Goal: Task Accomplishment & Management: Manage account settings

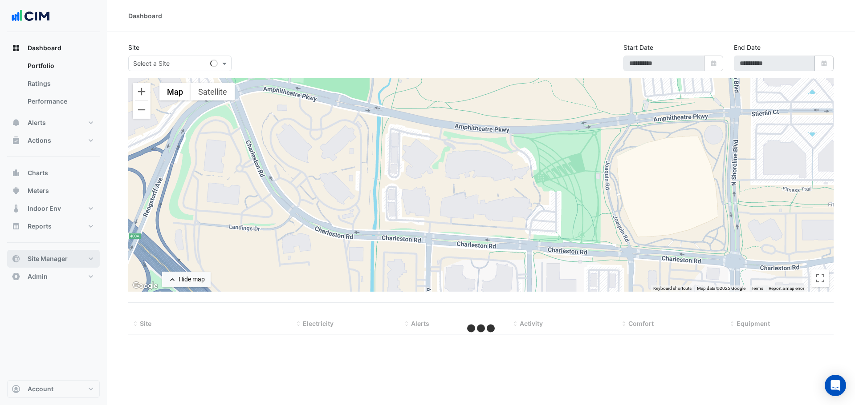
click at [56, 262] on span "Site Manager" at bounding box center [48, 259] width 40 height 9
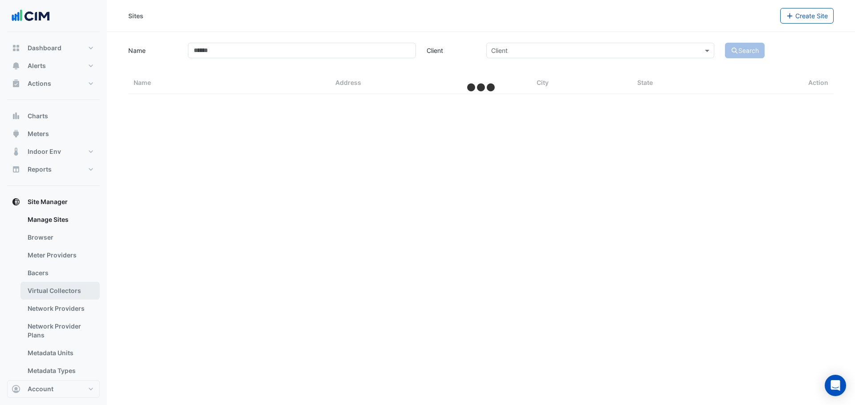
click at [58, 292] on link "Virtual Collectors" at bounding box center [59, 291] width 79 height 18
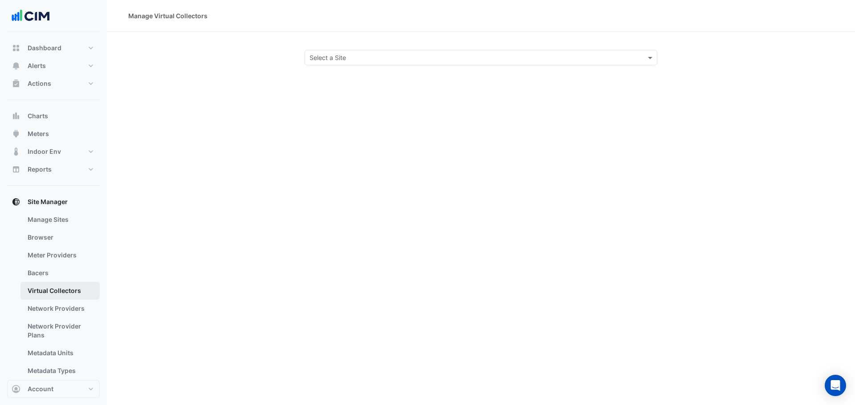
click at [56, 295] on link "Virtual Collectors" at bounding box center [59, 291] width 79 height 18
click at [402, 55] on input "text" at bounding box center [471, 57] width 325 height 9
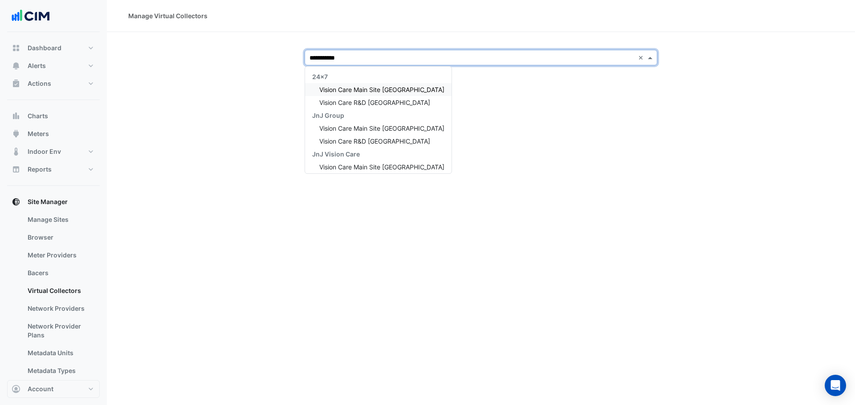
type input "**********"
click at [358, 85] on div "Vision Care Main Site Jacksonville" at bounding box center [378, 89] width 146 height 13
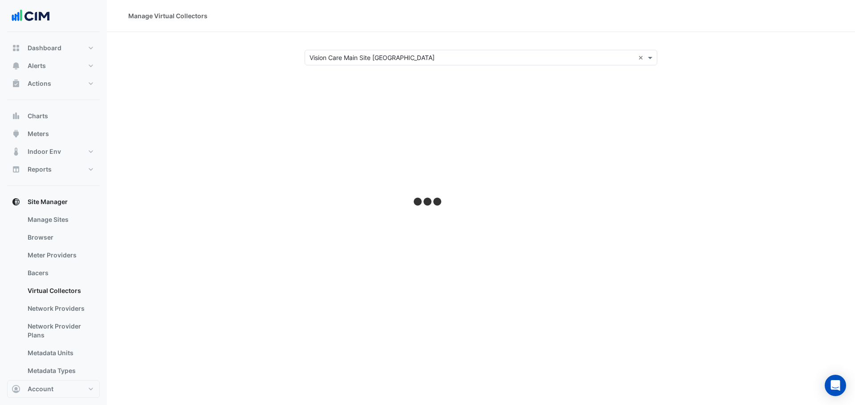
select select "***"
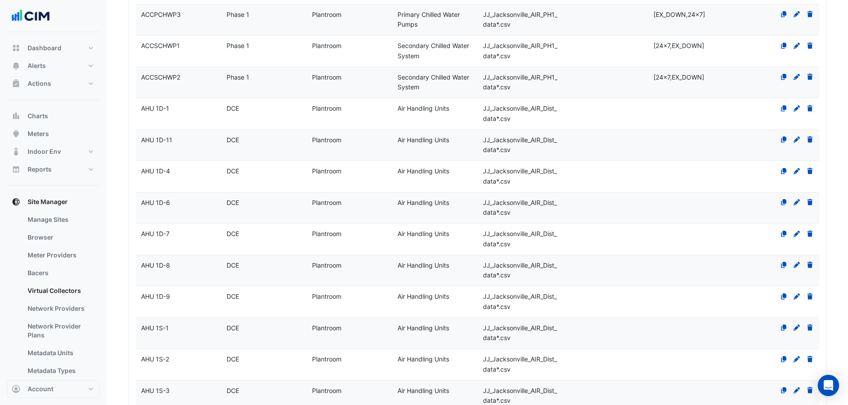
scroll to position [890, 0]
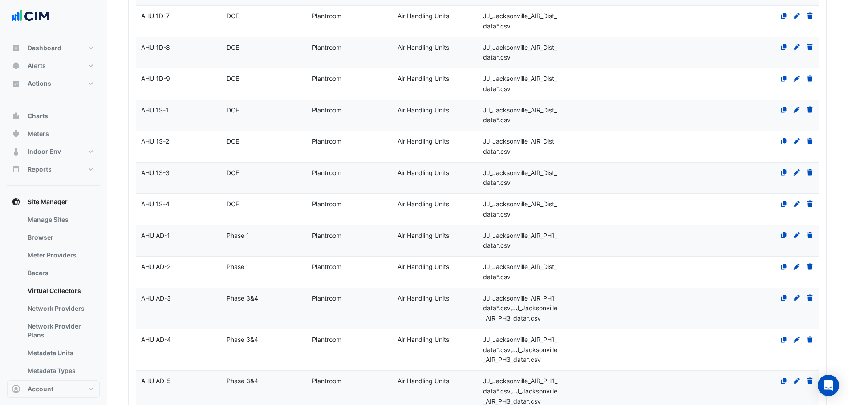
click at [320, 340] on span "Plantroom" at bounding box center [326, 340] width 29 height 8
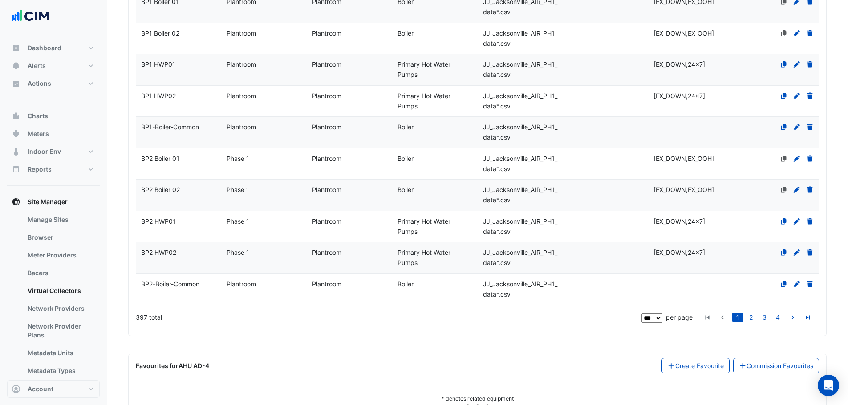
scroll to position [3435, 0]
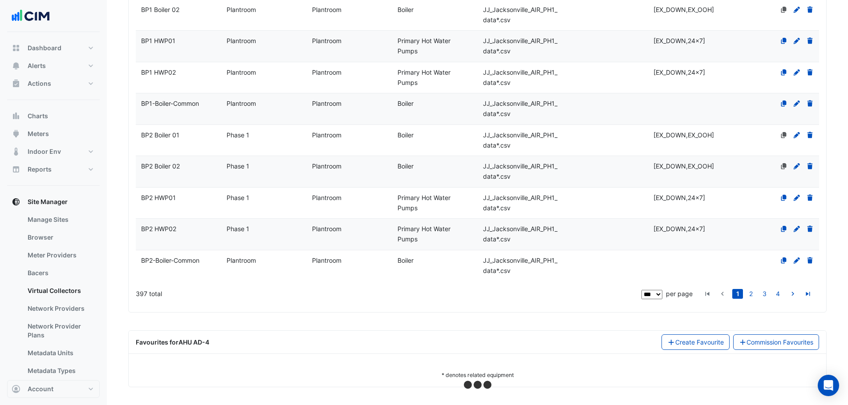
select select "***"
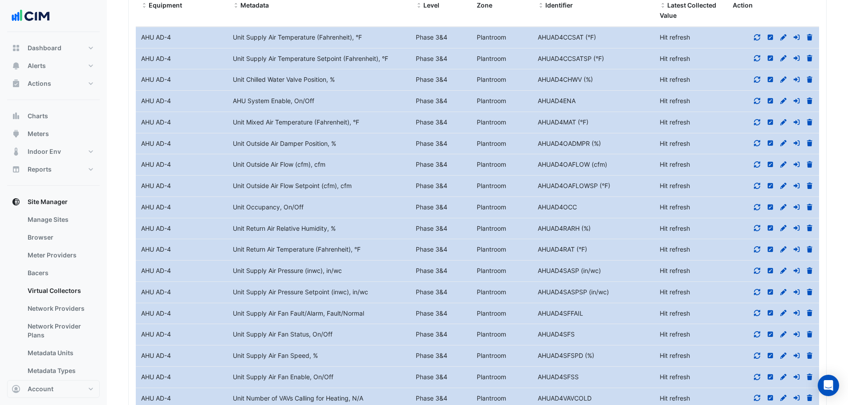
scroll to position [3856, 0]
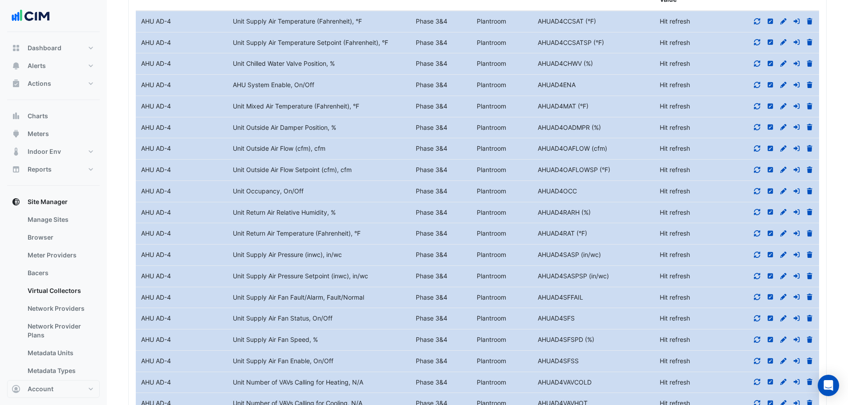
click at [783, 297] on icon at bounding box center [783, 297] width 6 height 6
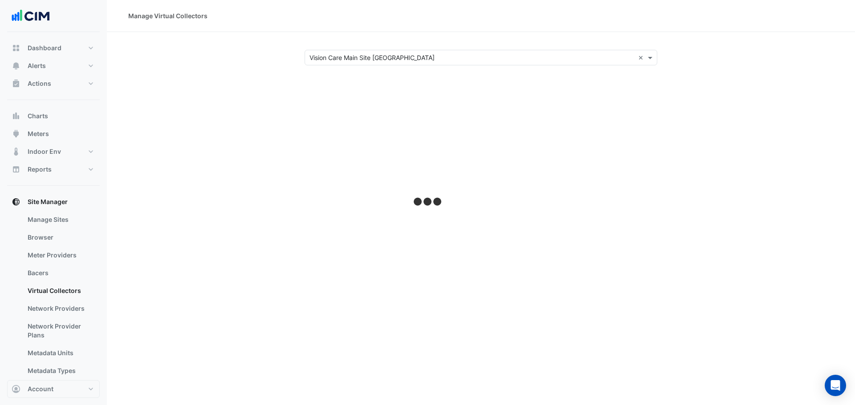
select select "***"
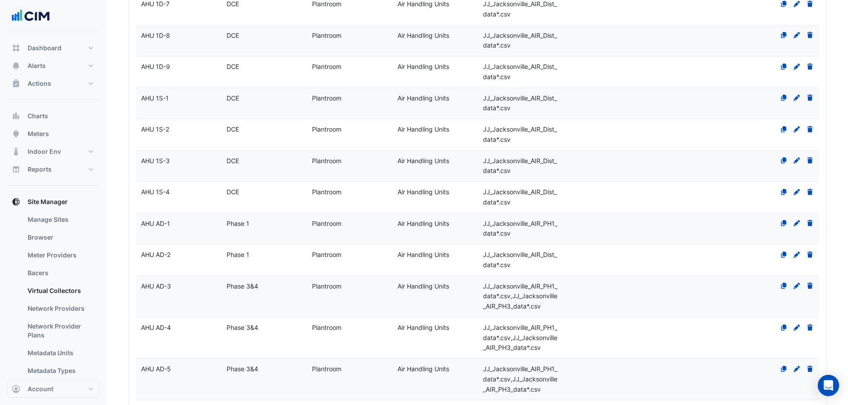
scroll to position [890, 0]
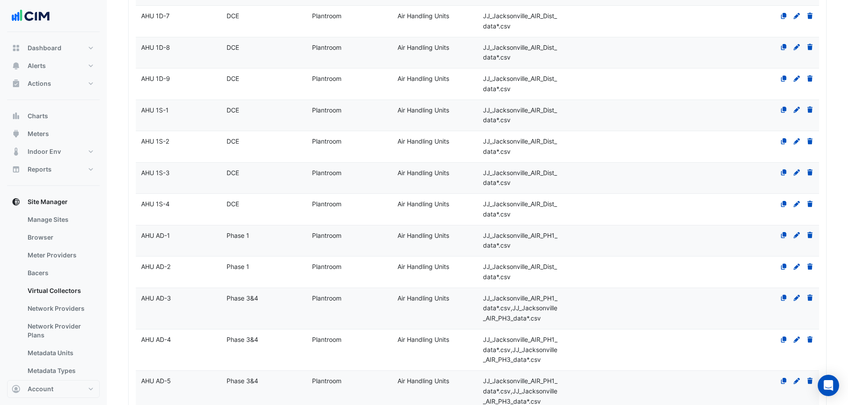
click at [189, 342] on div "AHU AD-4" at bounding box center [178, 340] width 85 height 10
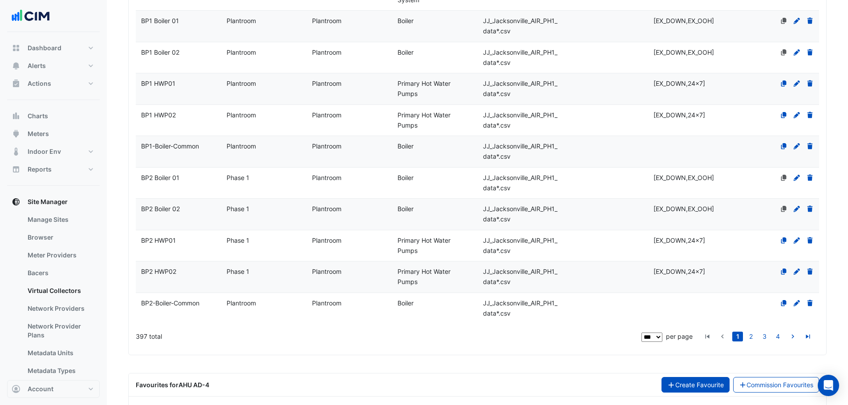
scroll to position [3435, 0]
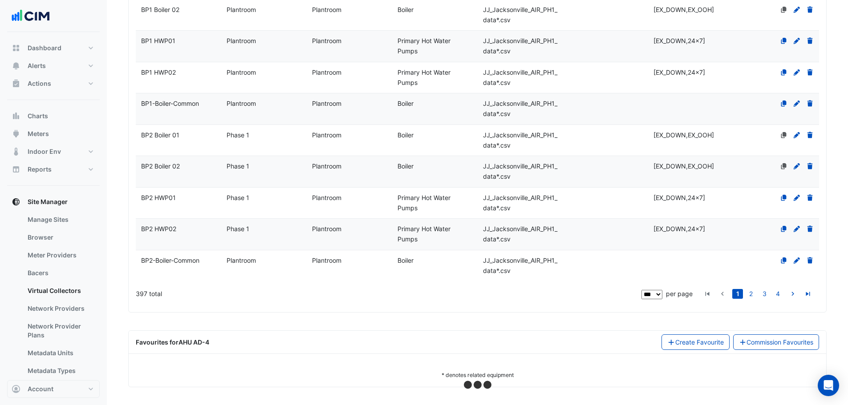
select select "***"
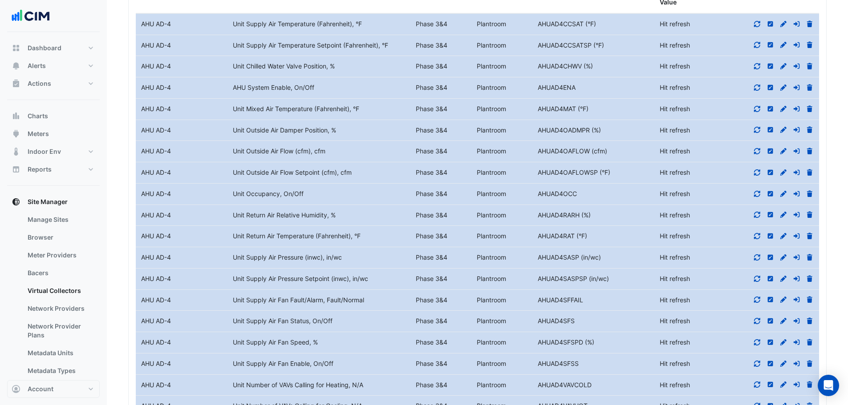
scroll to position [3880, 0]
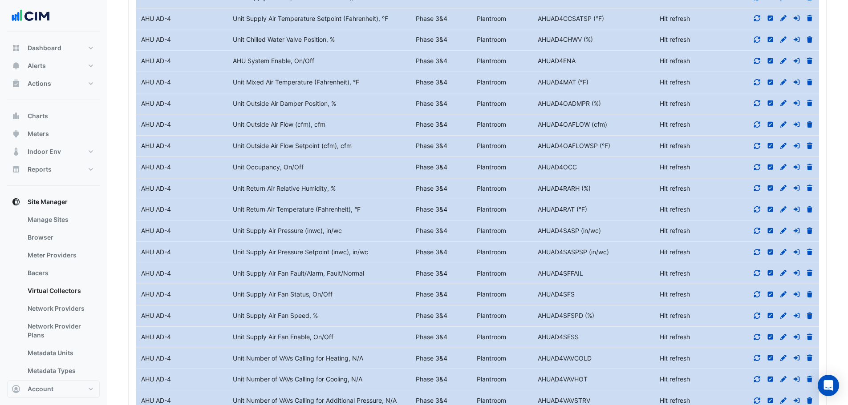
click at [757, 270] on icon at bounding box center [757, 273] width 8 height 6
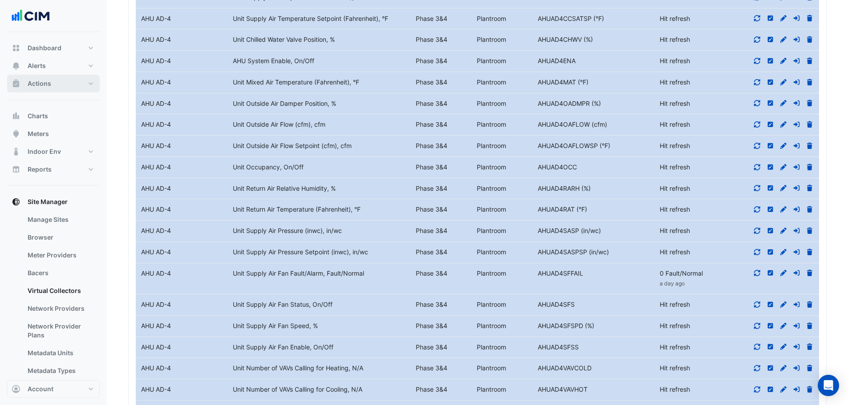
click at [45, 83] on span "Actions" at bounding box center [40, 83] width 24 height 9
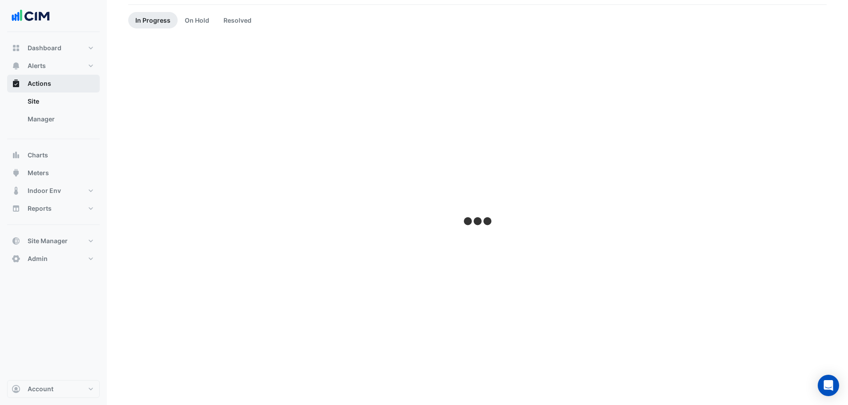
scroll to position [74, 0]
click at [45, 120] on link "Manager" at bounding box center [59, 119] width 79 height 18
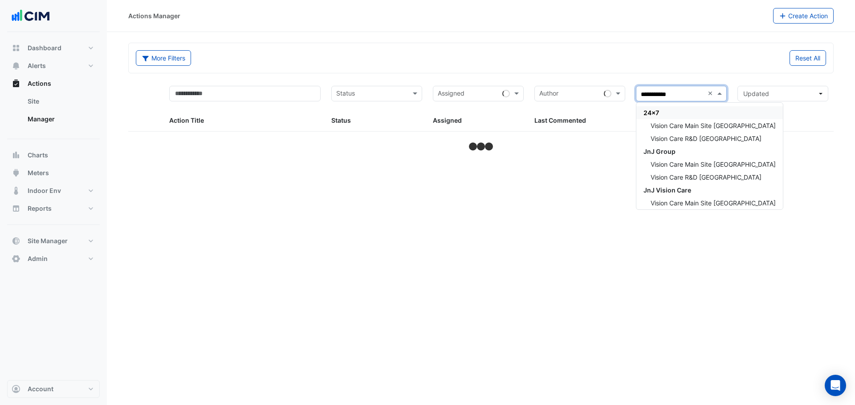
type input "**********"
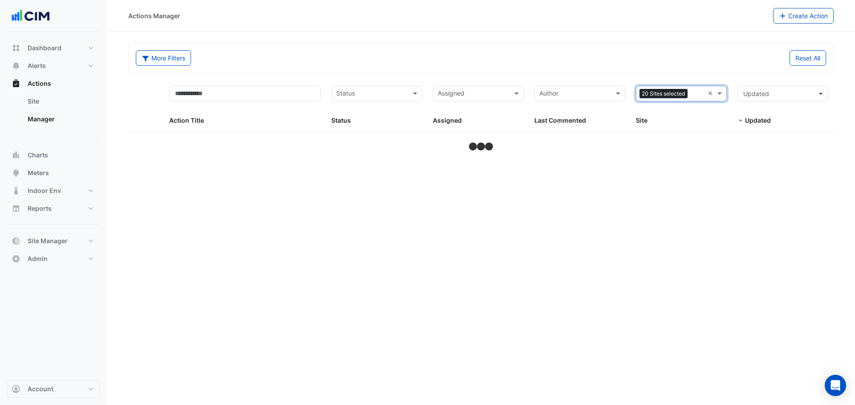
select select "***"
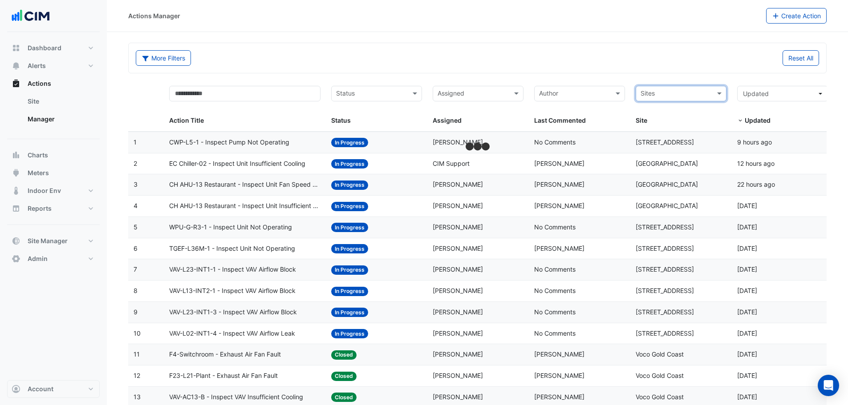
click at [709, 93] on input "text" at bounding box center [675, 94] width 71 height 10
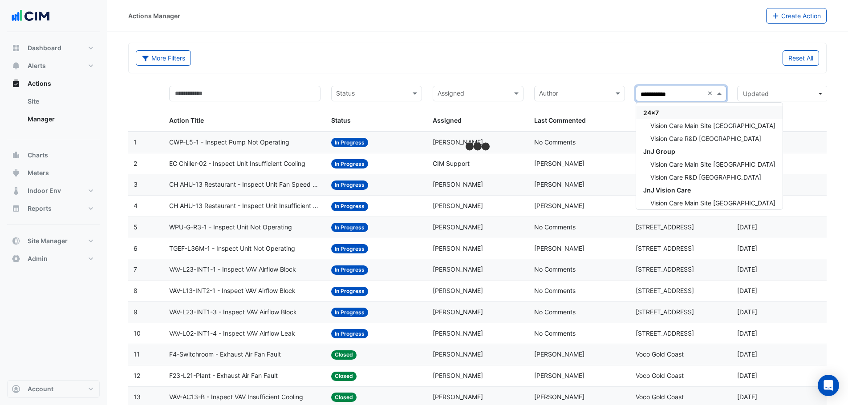
type input "**********"
click at [675, 126] on span "Vision Care Main Site Jacksonville" at bounding box center [712, 126] width 125 height 8
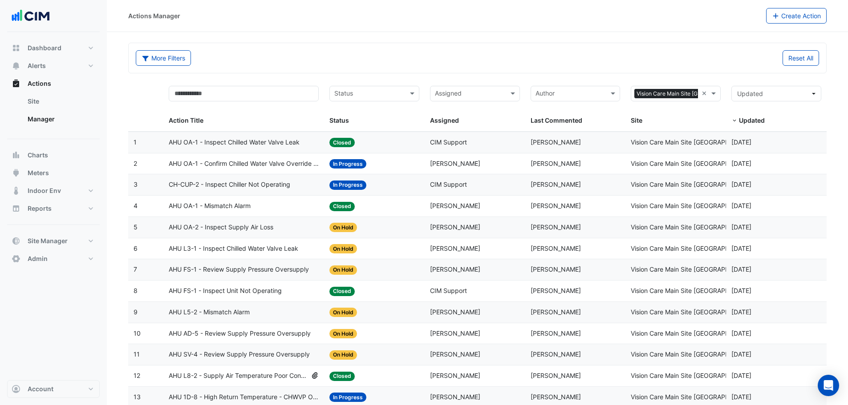
click at [227, 181] on span "CH-CUP-2 - Inspect Chiller Not Operating" at bounding box center [230, 185] width 122 height 10
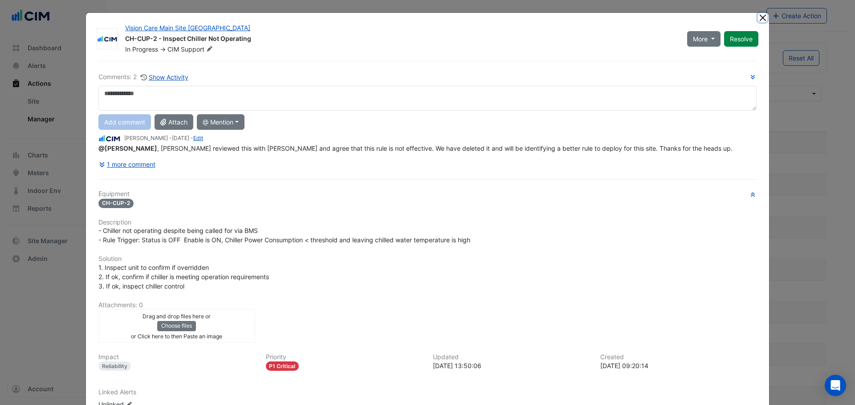
click at [758, 14] on button "Close" at bounding box center [762, 17] width 9 height 9
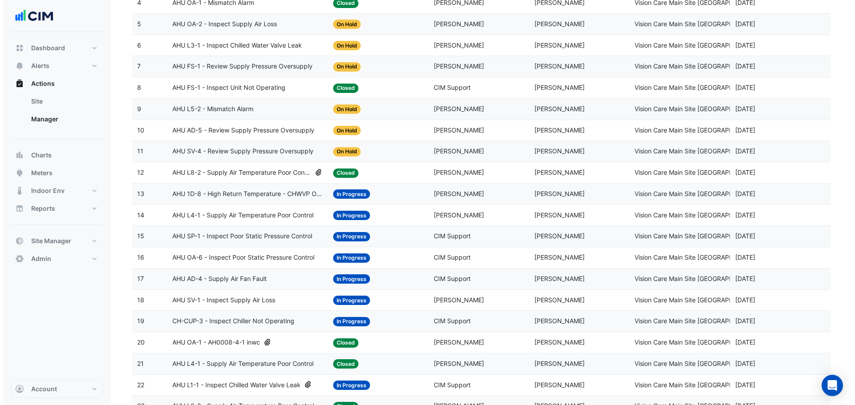
scroll to position [223, 0]
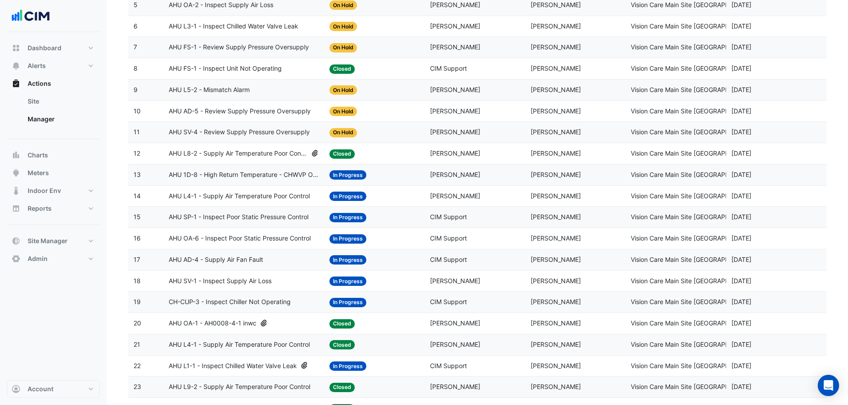
click at [219, 300] on span "CH-CUP-3 - Inspect Chiller Not Operating" at bounding box center [230, 302] width 122 height 10
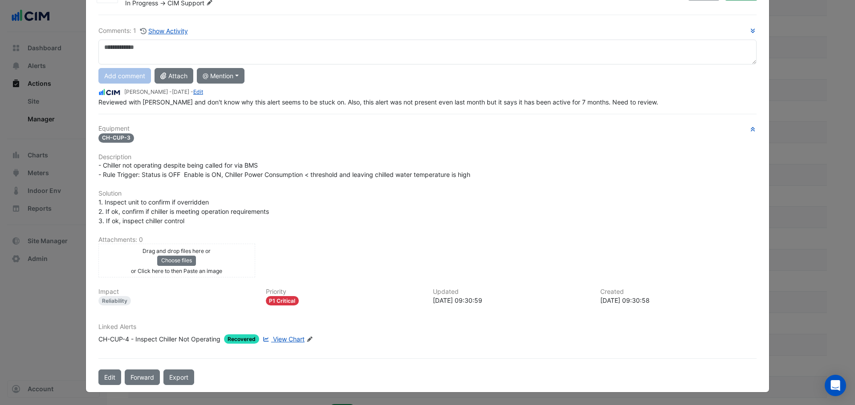
click at [245, 338] on span "Recovered" at bounding box center [241, 339] width 35 height 9
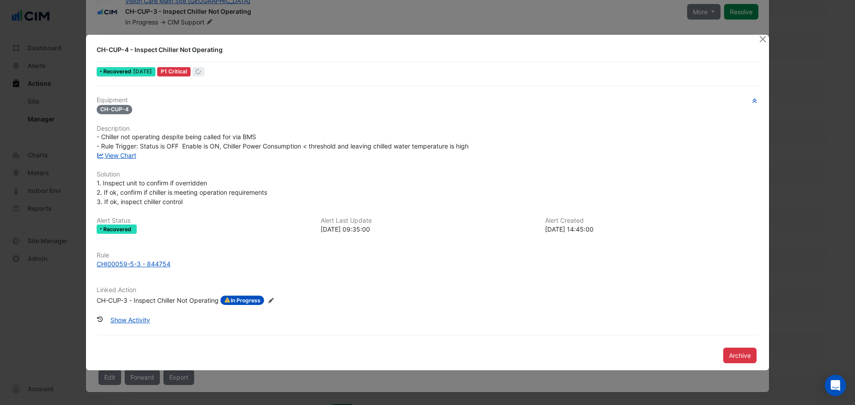
scroll to position [27, 0]
click at [140, 316] on button "Show Activity" at bounding box center [130, 320] width 51 height 16
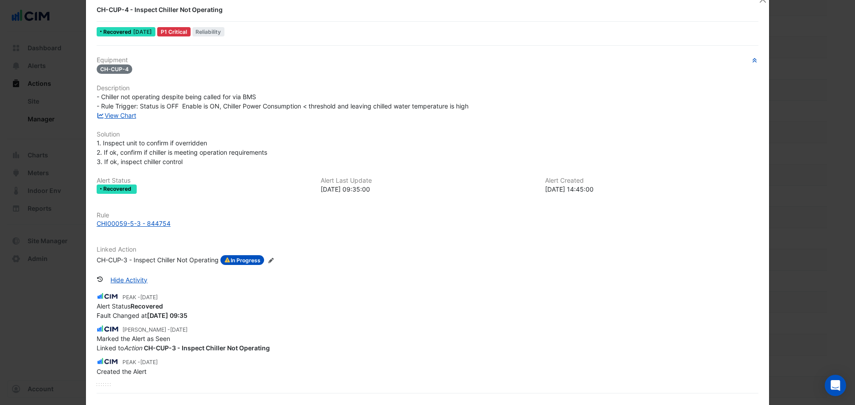
scroll to position [0, 0]
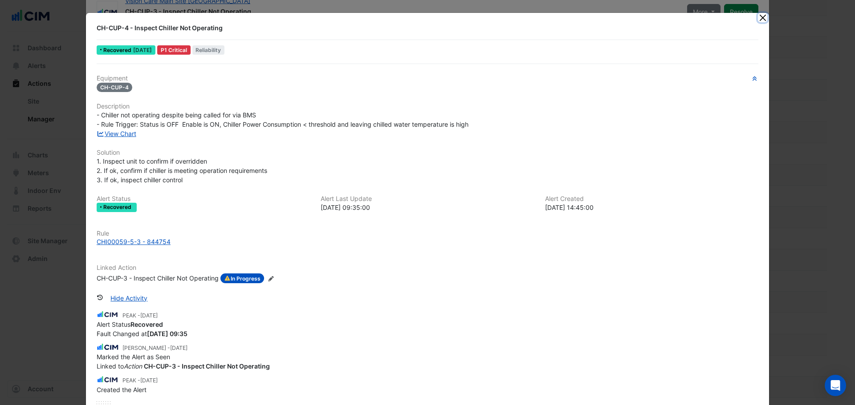
click at [758, 17] on button "Close" at bounding box center [762, 17] width 9 height 9
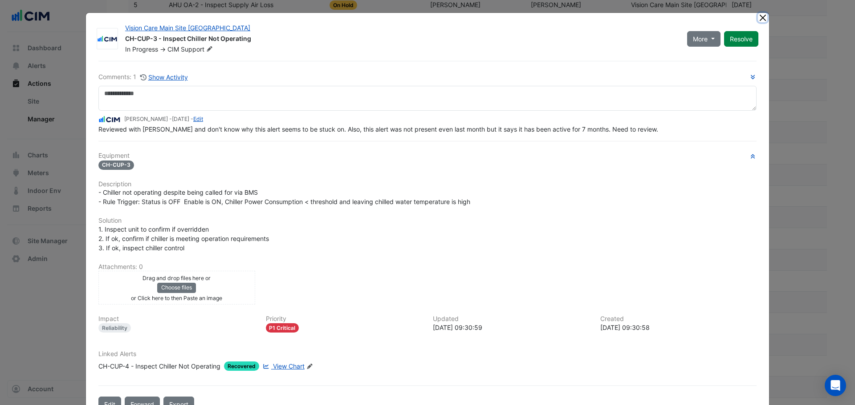
click at [758, 17] on button "Close" at bounding box center [762, 17] width 9 height 9
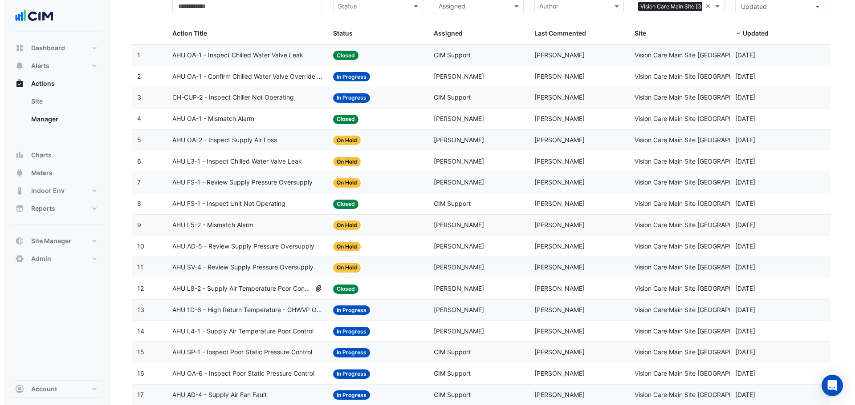
scroll to position [45, 0]
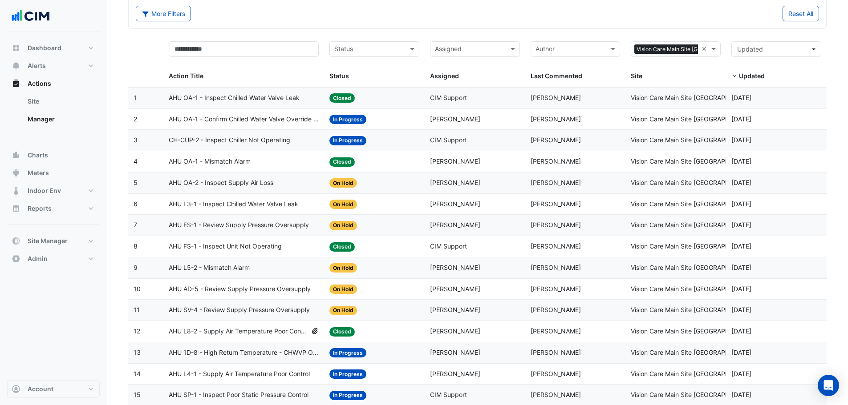
click at [228, 134] on datatable-body-cell "Action Title: CH-CUP-2 - Inspect Chiller Not Operating" at bounding box center [243, 140] width 161 height 21
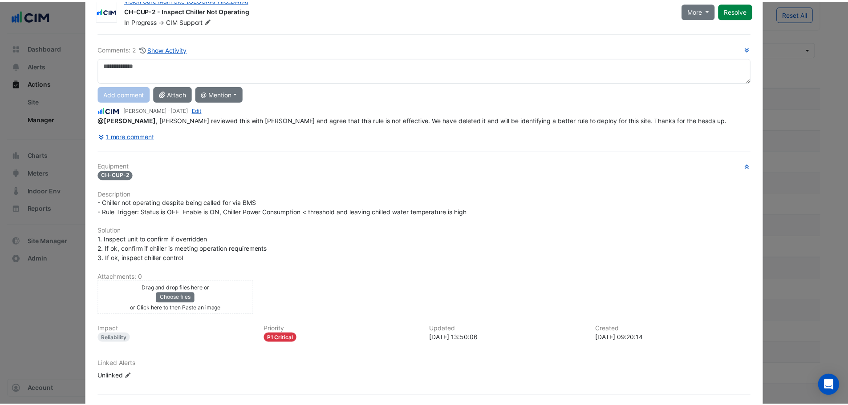
scroll to position [0, 0]
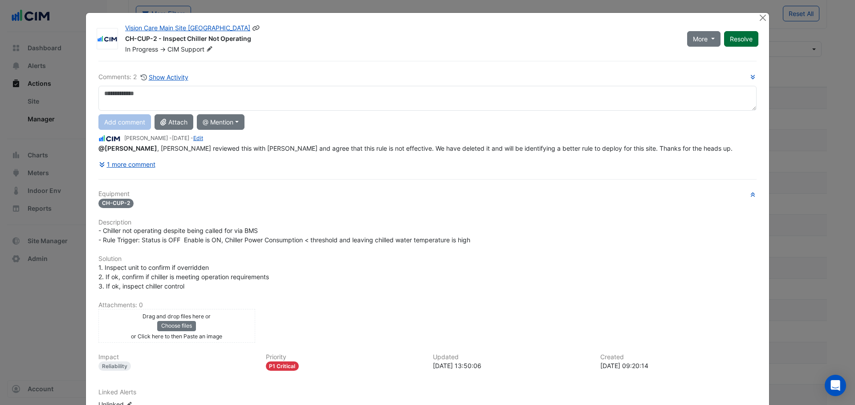
click at [744, 37] on button "Resolve" at bounding box center [741, 39] width 34 height 16
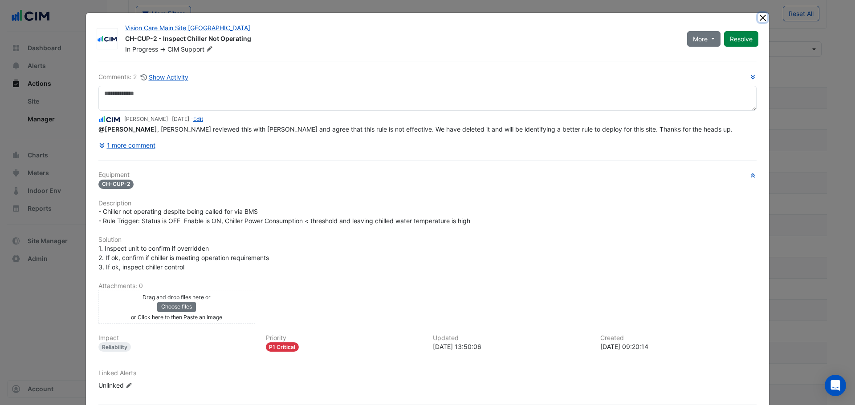
click at [760, 20] on button "Close" at bounding box center [762, 17] width 9 height 9
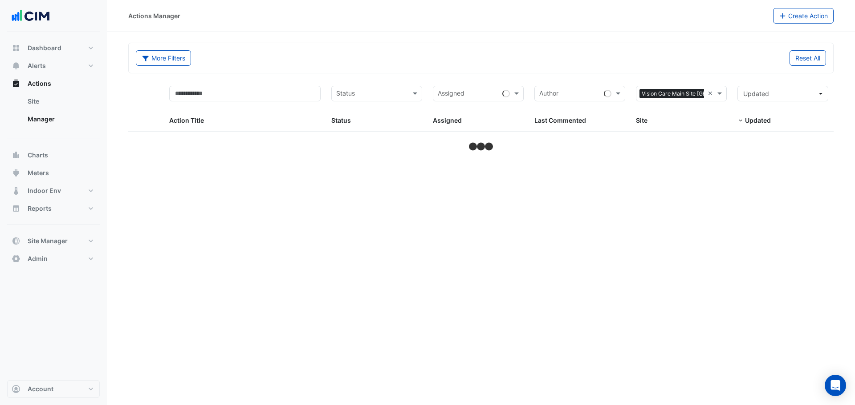
select select "***"
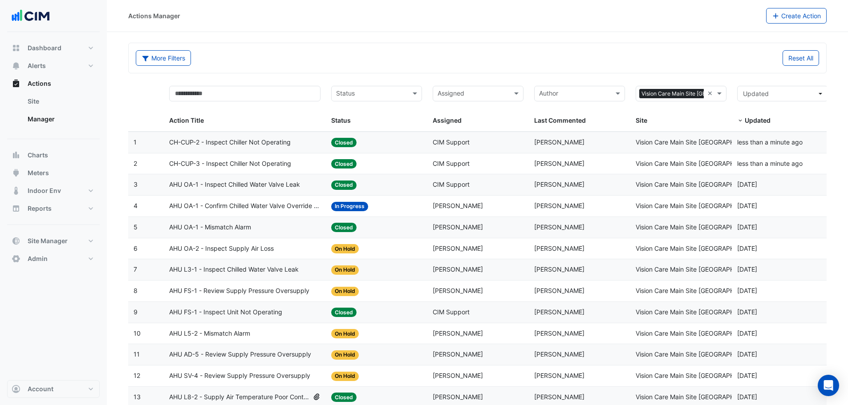
click at [400, 97] on input "text" at bounding box center [371, 94] width 71 height 10
click at [353, 116] on div "New" at bounding box center [377, 112] width 90 height 13
click at [390, 93] on input "text" at bounding box center [376, 94] width 45 height 10
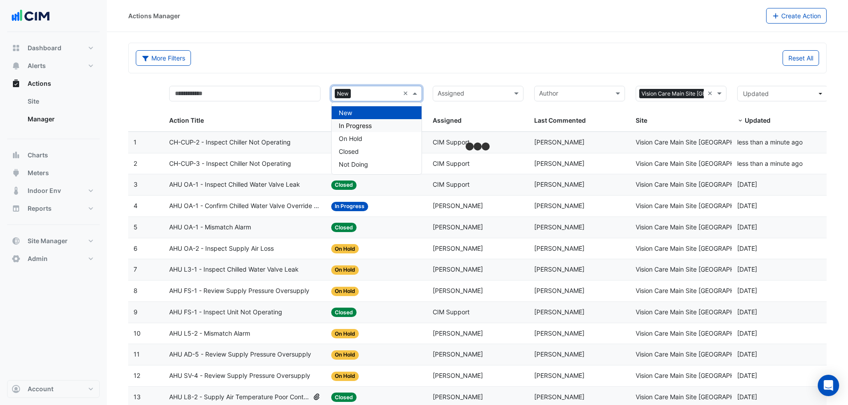
click at [373, 126] on div "In Progress" at bounding box center [377, 125] width 90 height 13
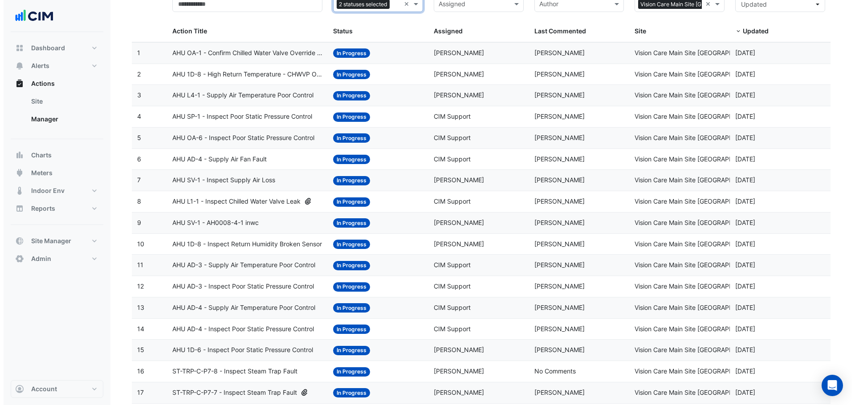
scroll to position [154, 0]
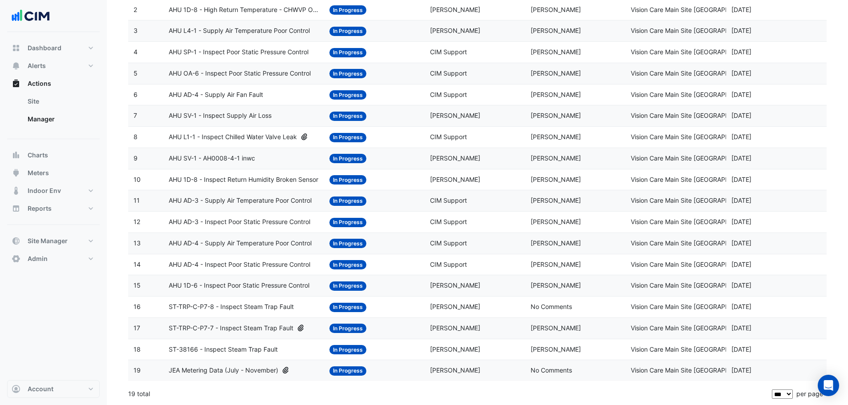
click at [276, 306] on span "ST-TRP-C-P7-8 - Inspect Steam Trap Fault" at bounding box center [231, 307] width 125 height 10
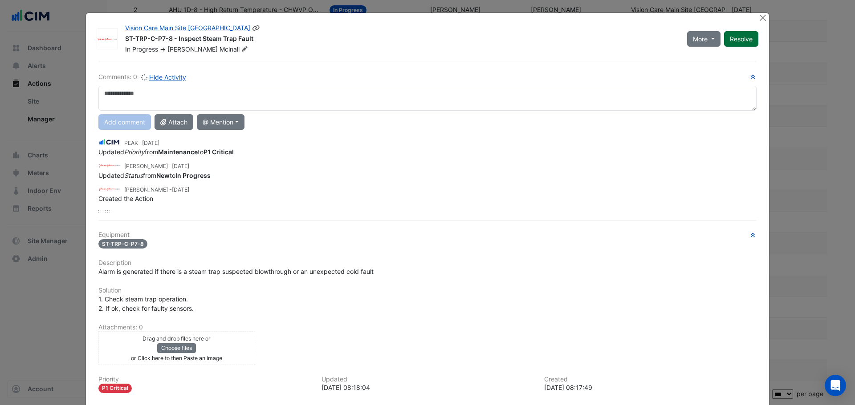
click at [753, 42] on button "Resolve" at bounding box center [741, 39] width 34 height 16
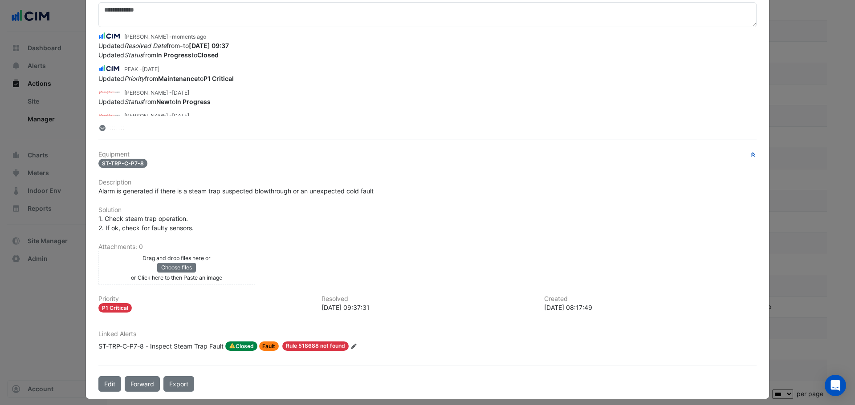
scroll to position [0, 0]
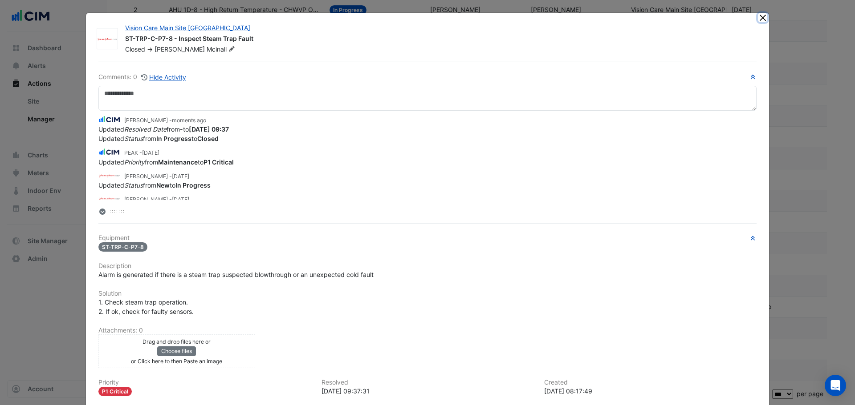
drag, startPoint x: 761, startPoint y: 16, endPoint x: 692, endPoint y: 52, distance: 77.8
click at [761, 17] on button "Close" at bounding box center [762, 17] width 9 height 9
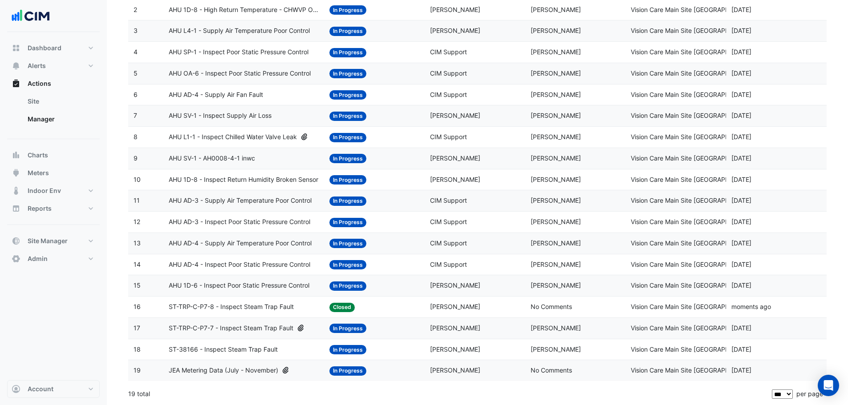
click at [226, 322] on datatable-body-cell "Action Title: ST-TRP-C-P7-7 - Inspect Steam Trap Fault" at bounding box center [243, 328] width 161 height 21
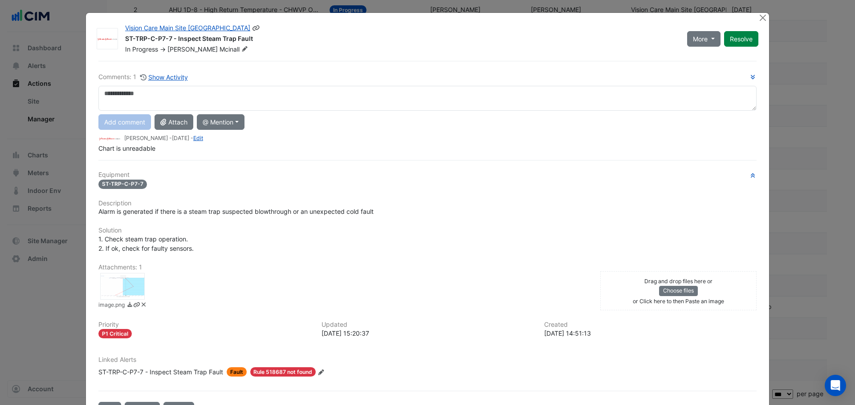
click at [744, 42] on button "Resolve" at bounding box center [741, 39] width 34 height 16
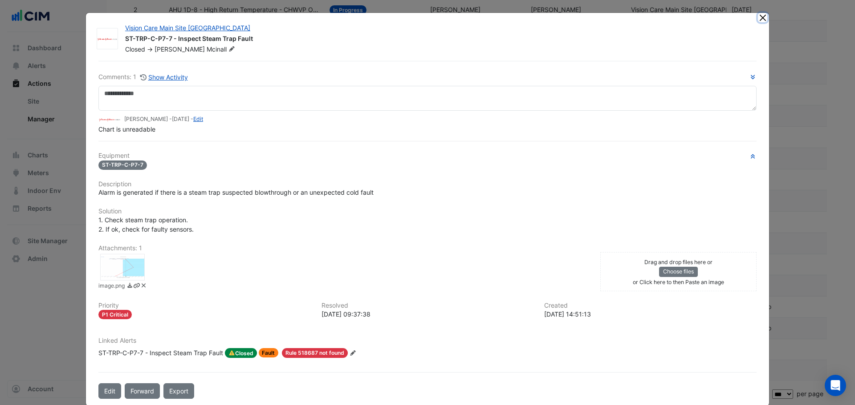
click at [759, 16] on button "Close" at bounding box center [762, 17] width 9 height 9
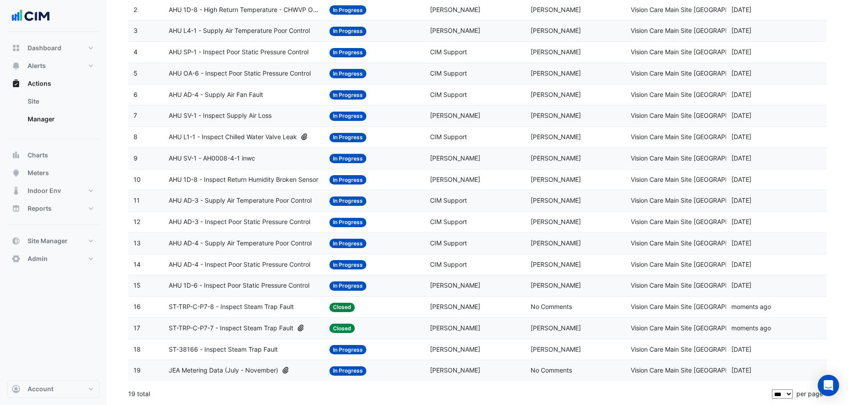
click at [235, 348] on span "ST-38166 - Inspect Steam Trap Fault" at bounding box center [223, 350] width 109 height 10
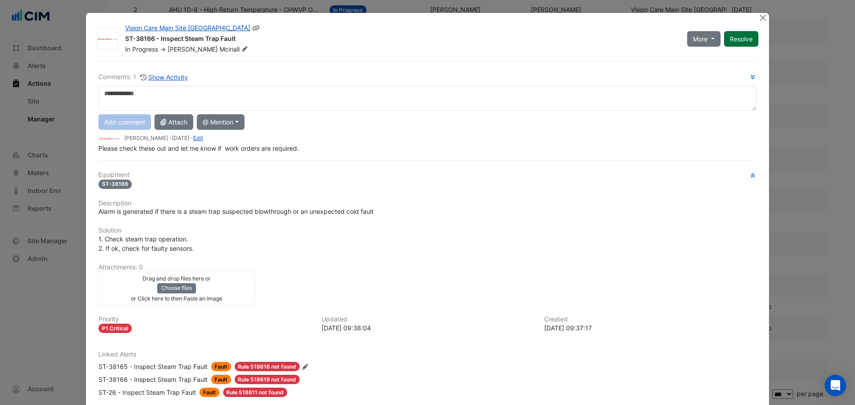
click at [733, 42] on button "Resolve" at bounding box center [741, 39] width 34 height 16
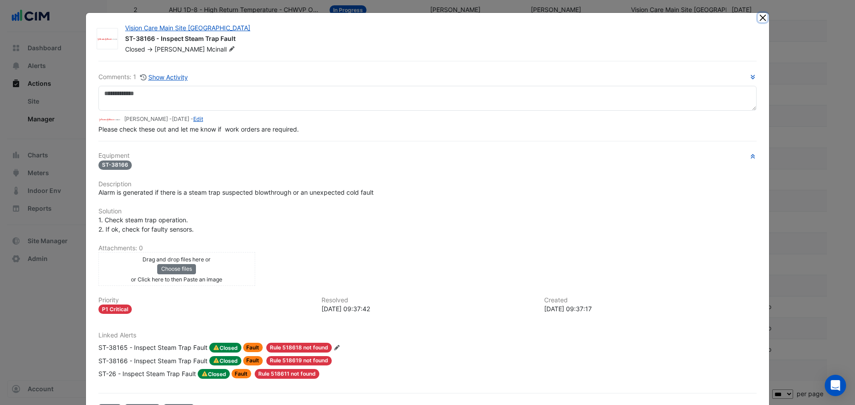
click at [759, 20] on button "Close" at bounding box center [762, 17] width 9 height 9
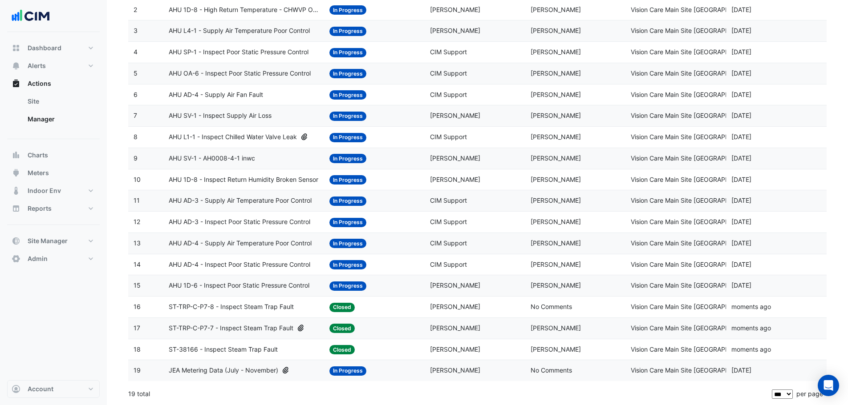
click at [228, 366] on span "JEA Metering Data (July - November)" at bounding box center [223, 371] width 109 height 10
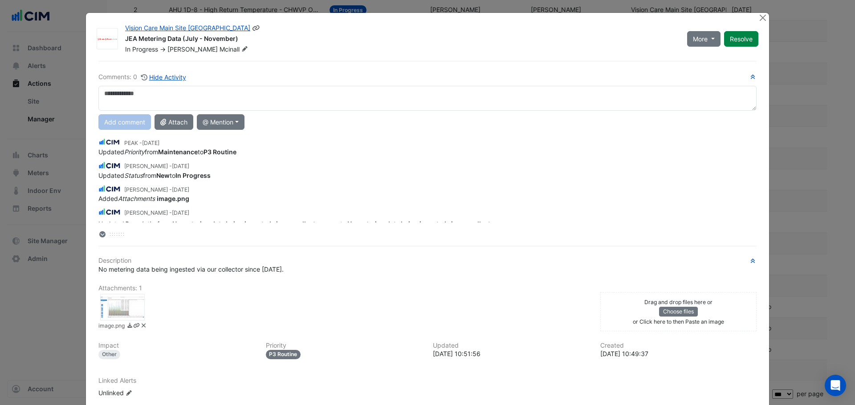
click at [242, 50] on icon at bounding box center [244, 48] width 5 height 5
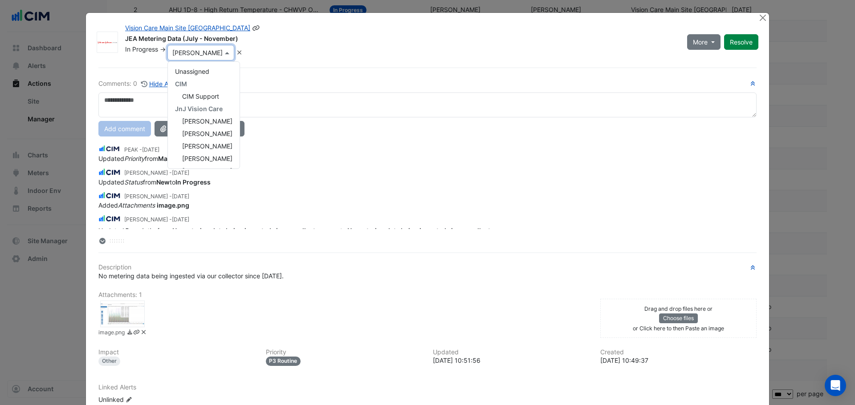
scroll to position [87, 0]
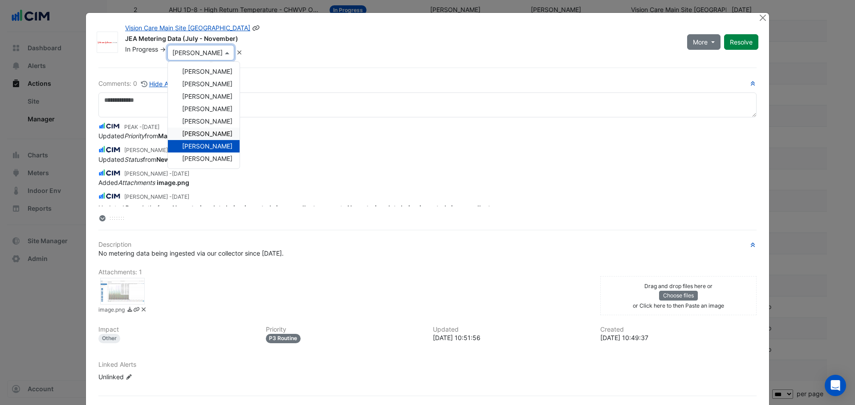
click at [199, 133] on span "Scott Reff" at bounding box center [207, 134] width 50 height 8
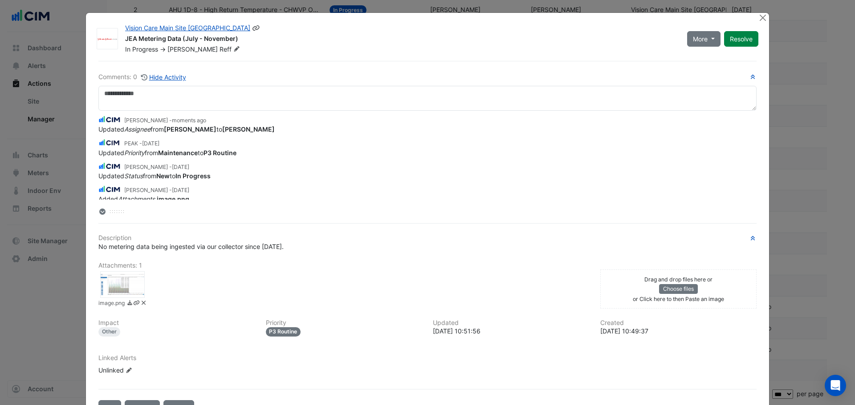
click at [233, 49] on icon at bounding box center [236, 48] width 7 height 5
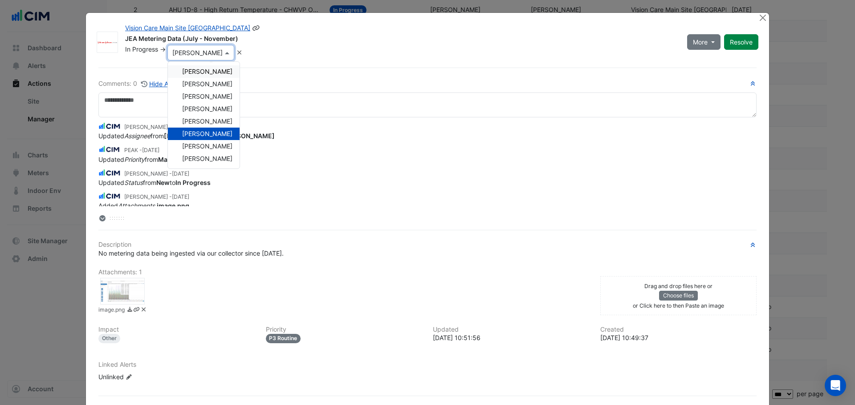
click at [204, 73] on span "Harold Gavens" at bounding box center [207, 72] width 50 height 8
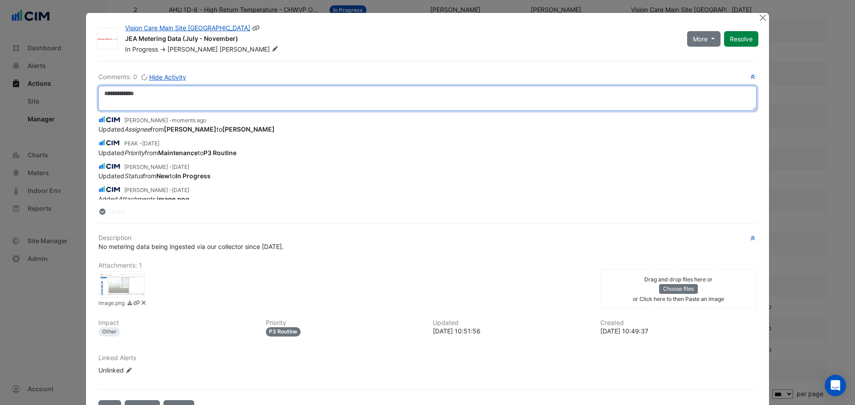
click at [139, 99] on textarea at bounding box center [427, 98] width 658 height 25
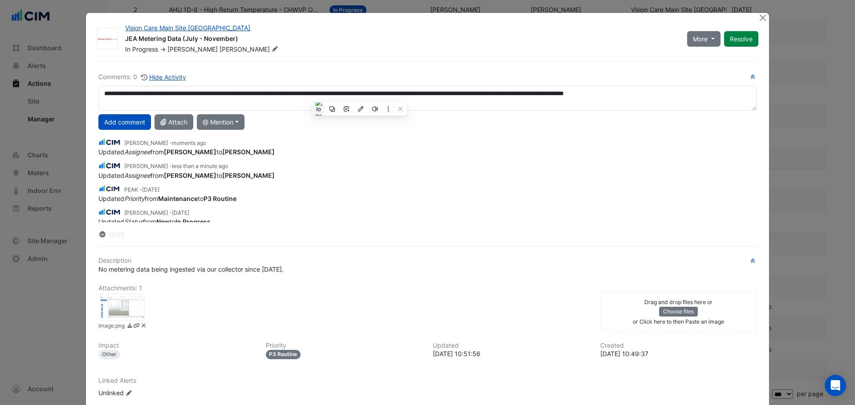
drag, startPoint x: 359, startPoint y: 96, endPoint x: 324, endPoint y: 105, distance: 36.8
click at [324, 105] on button at bounding box center [319, 109] width 12 height 12
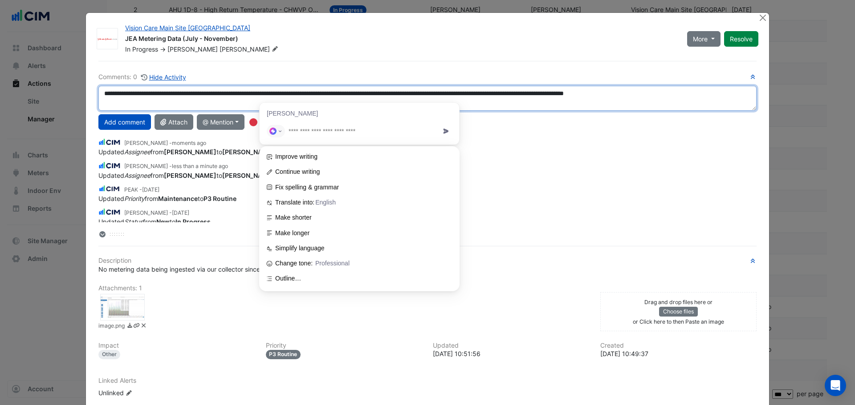
click at [415, 96] on textarea "**********" at bounding box center [427, 98] width 658 height 25
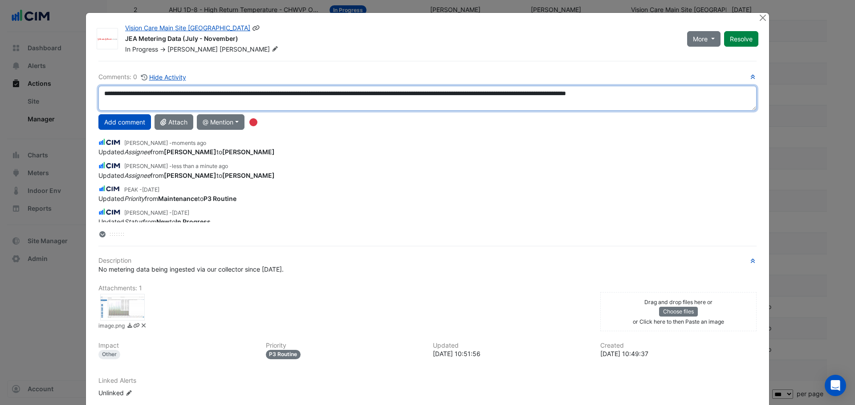
type textarea "**********"
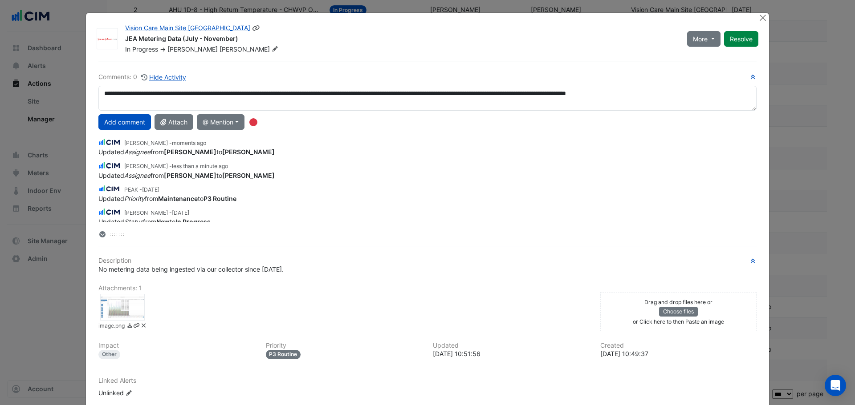
click at [271, 48] on icon at bounding box center [274, 48] width 7 height 5
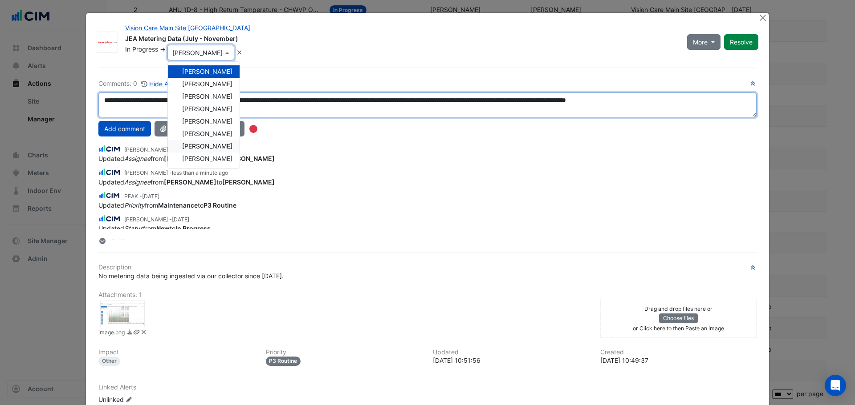
drag, startPoint x: 715, startPoint y: 99, endPoint x: 707, endPoint y: 101, distance: 8.1
click at [715, 100] on textarea "**********" at bounding box center [427, 105] width 658 height 25
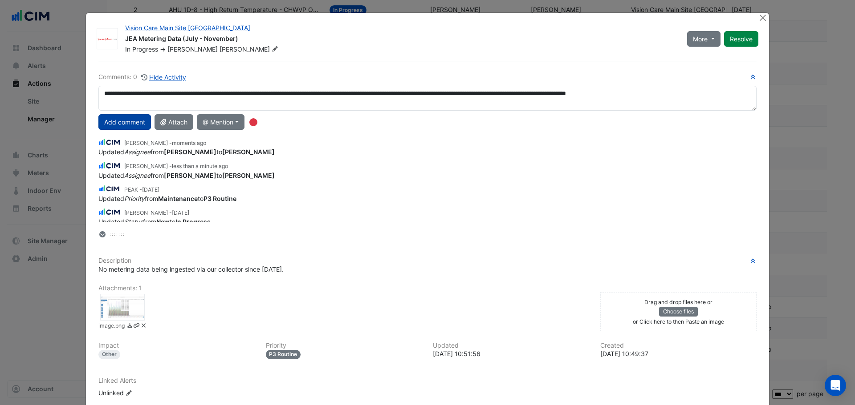
click at [127, 118] on button "Add comment" at bounding box center [124, 122] width 53 height 16
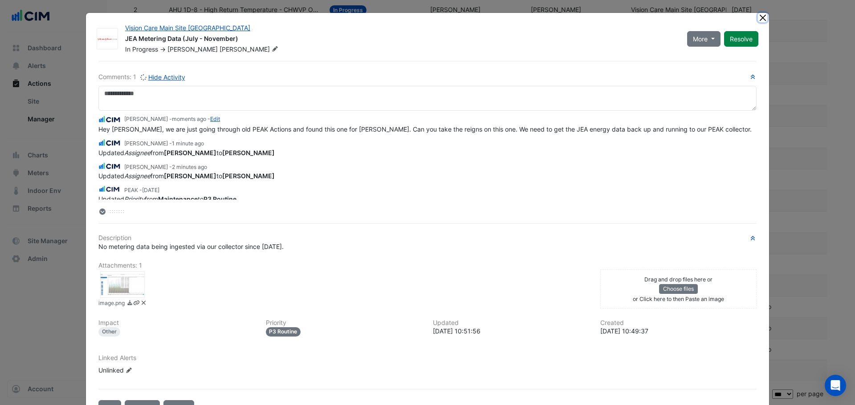
click at [762, 18] on button "Close" at bounding box center [762, 17] width 9 height 9
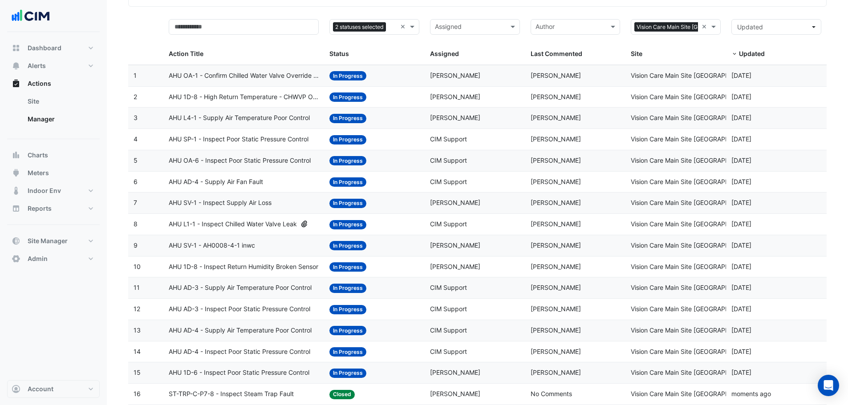
scroll to position [0, 0]
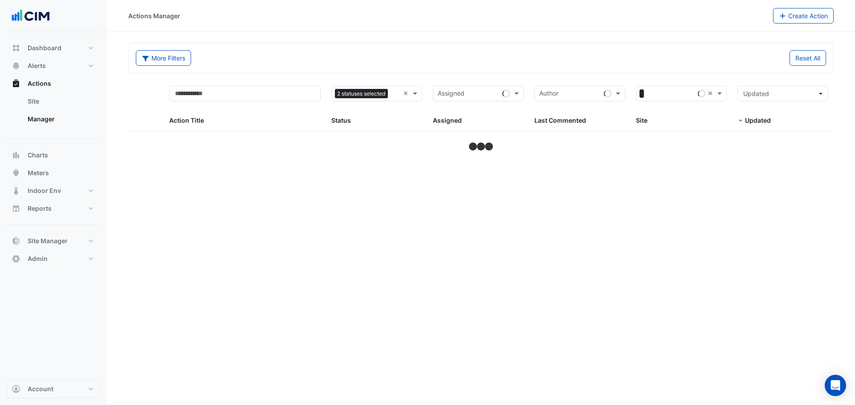
select select "***"
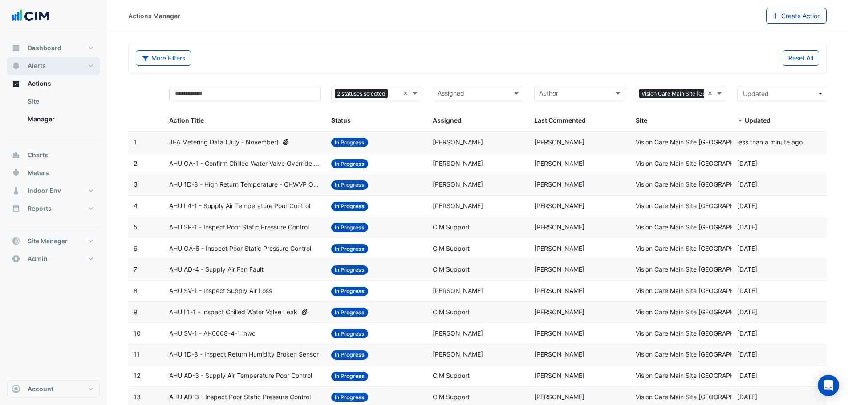
click at [32, 64] on span "Alerts" at bounding box center [37, 65] width 18 height 9
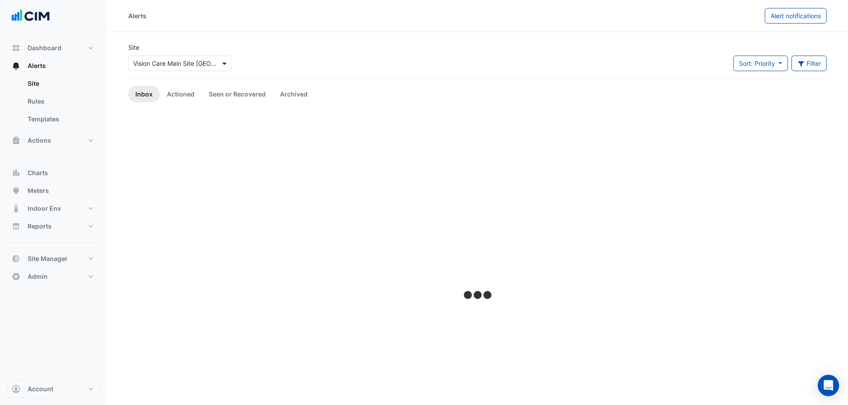
click at [221, 66] on span at bounding box center [225, 63] width 11 height 9
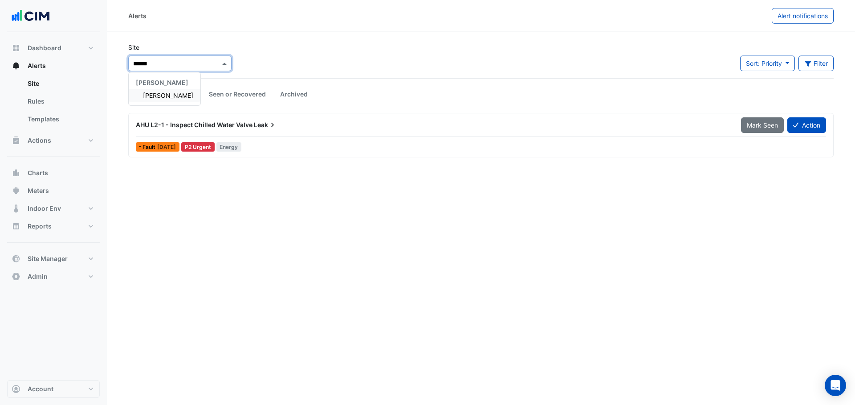
type input "*******"
click at [168, 97] on span "[PERSON_NAME]" at bounding box center [168, 96] width 50 height 8
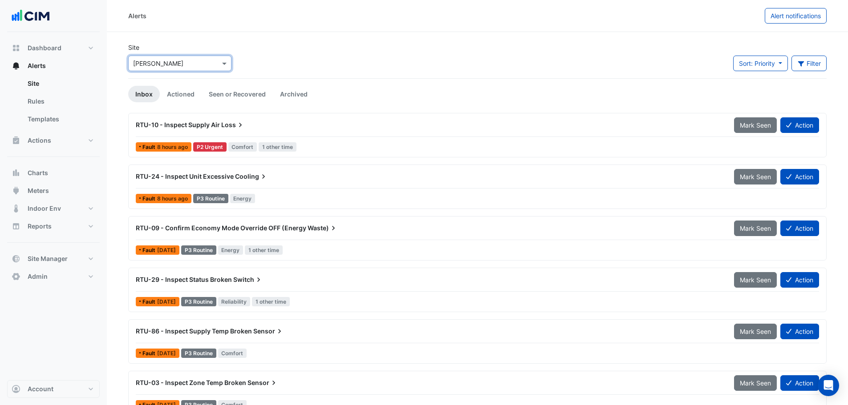
click at [210, 130] on div "RTU-10 - Inspect Supply Air Loss" at bounding box center [429, 125] width 598 height 16
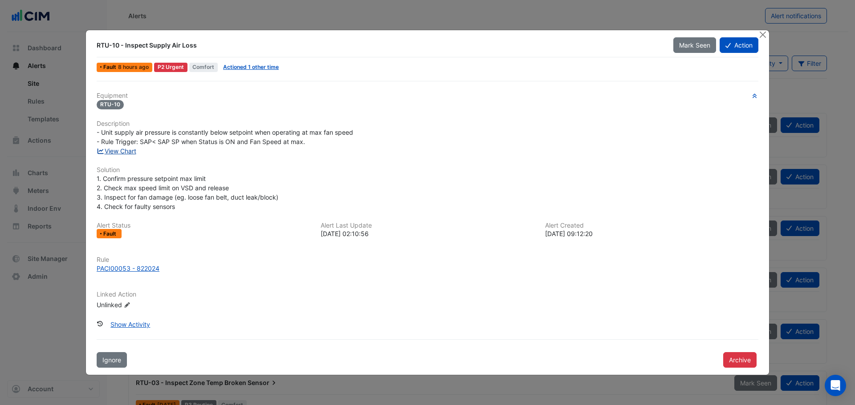
click at [126, 150] on link "View Chart" at bounding box center [117, 151] width 40 height 8
click at [764, 35] on button "Close" at bounding box center [762, 34] width 9 height 9
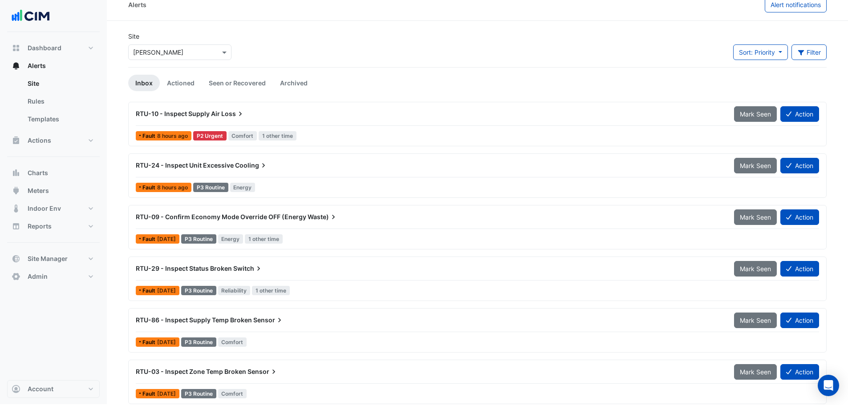
scroll to position [17, 0]
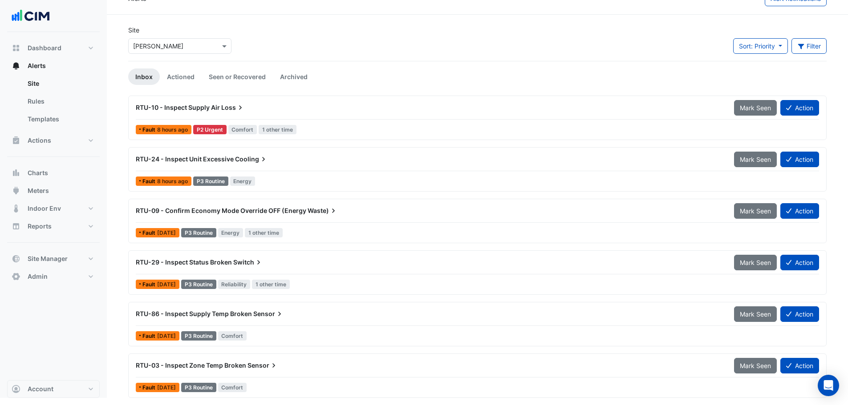
click at [215, 315] on span "RTU-86 - Inspect Supply Temp Broken" at bounding box center [194, 314] width 116 height 8
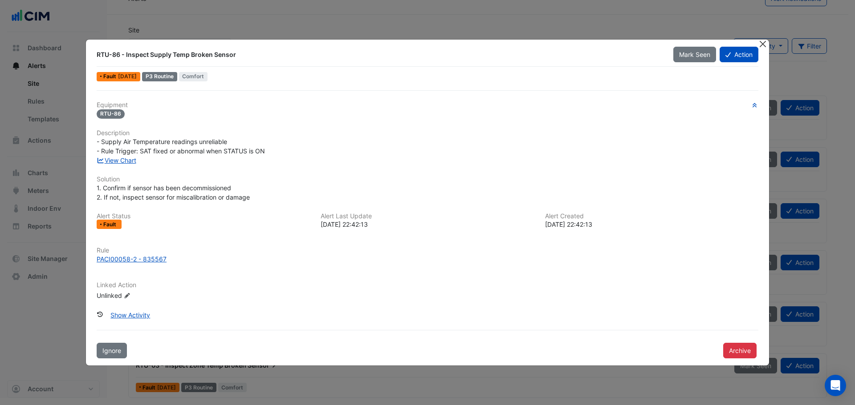
click at [766, 45] on button "Close" at bounding box center [762, 44] width 9 height 9
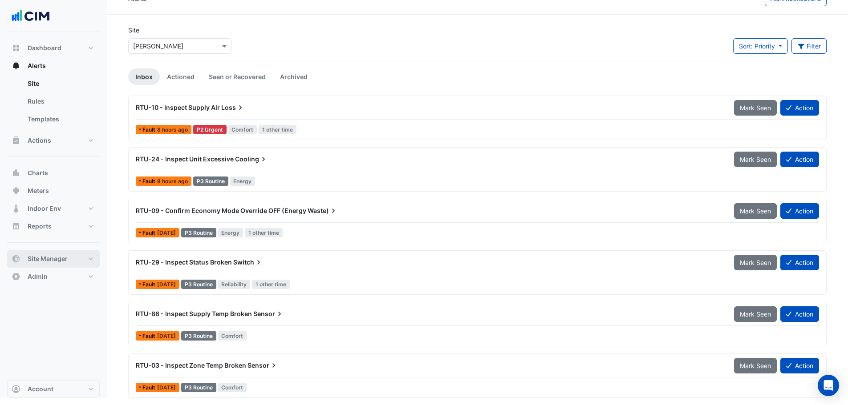
click at [51, 257] on span "Site Manager" at bounding box center [48, 259] width 40 height 9
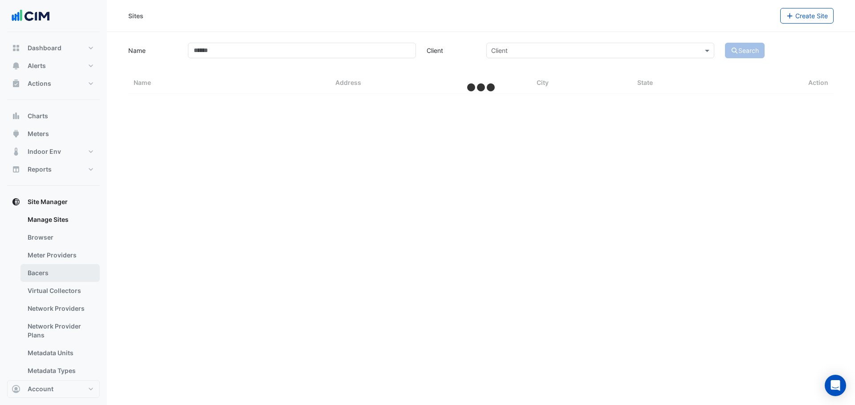
click at [32, 273] on link "Bacers" at bounding box center [59, 273] width 79 height 18
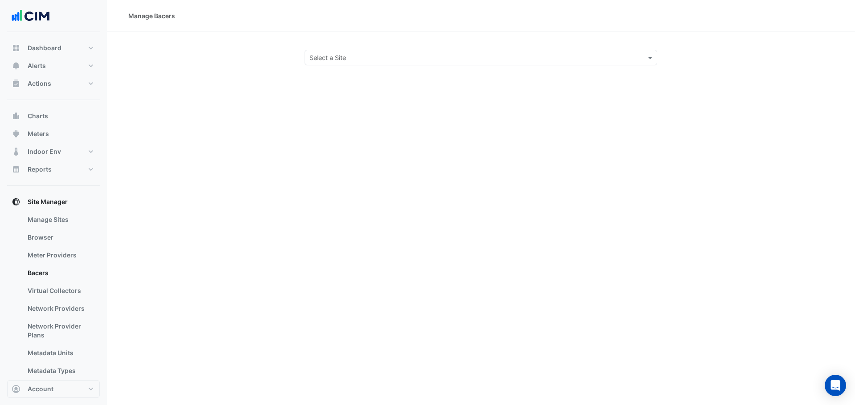
click at [335, 58] on input "text" at bounding box center [471, 57] width 325 height 9
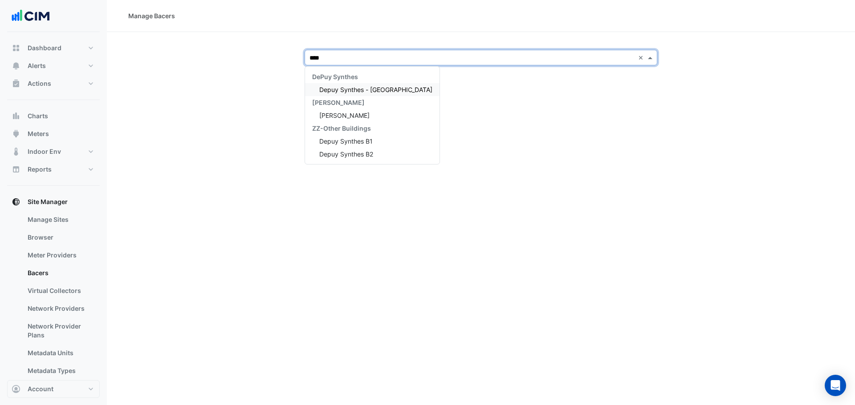
type input "*****"
click at [341, 113] on span "[PERSON_NAME]" at bounding box center [344, 116] width 50 height 8
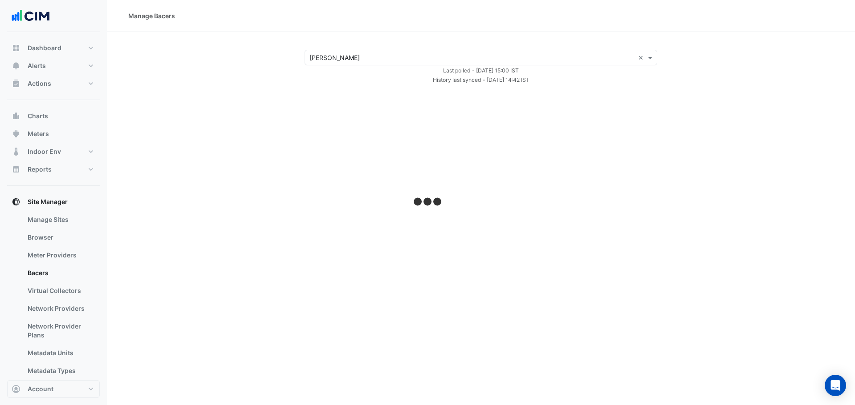
select select "***"
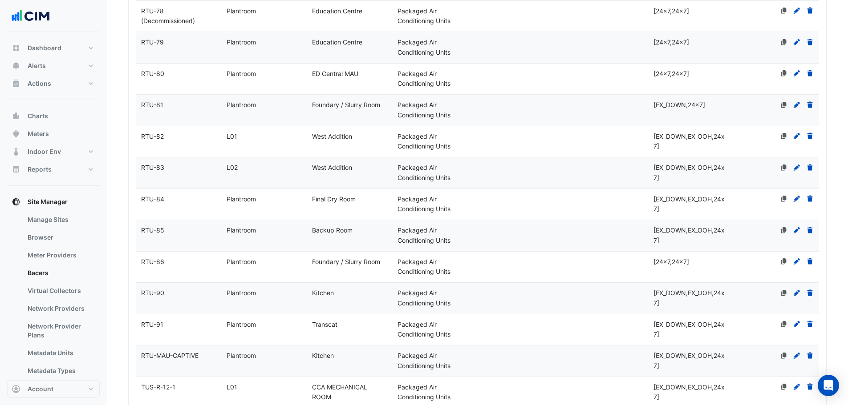
scroll to position [2759, 0]
